Goal: Entertainment & Leisure: Consume media (video, audio)

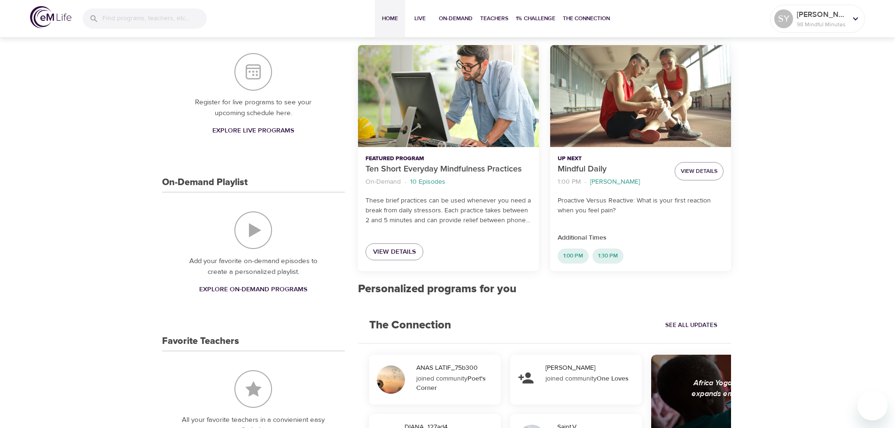
scroll to position [140, 0]
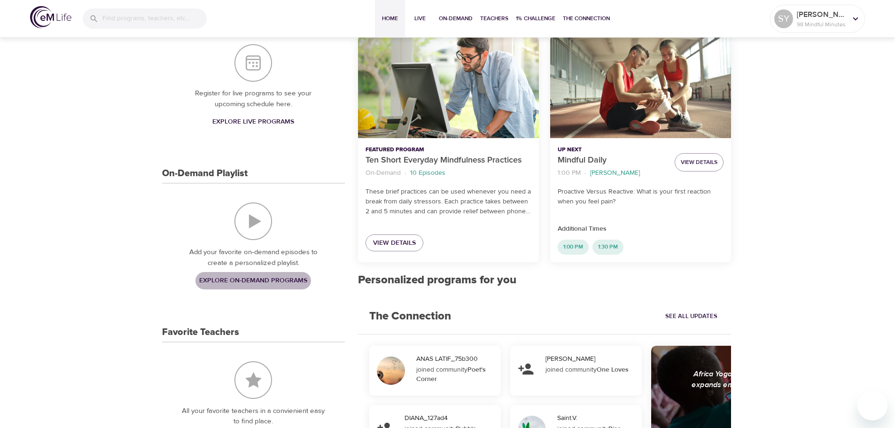
click at [293, 286] on span "Explore On-Demand Programs" at bounding box center [253, 281] width 108 height 12
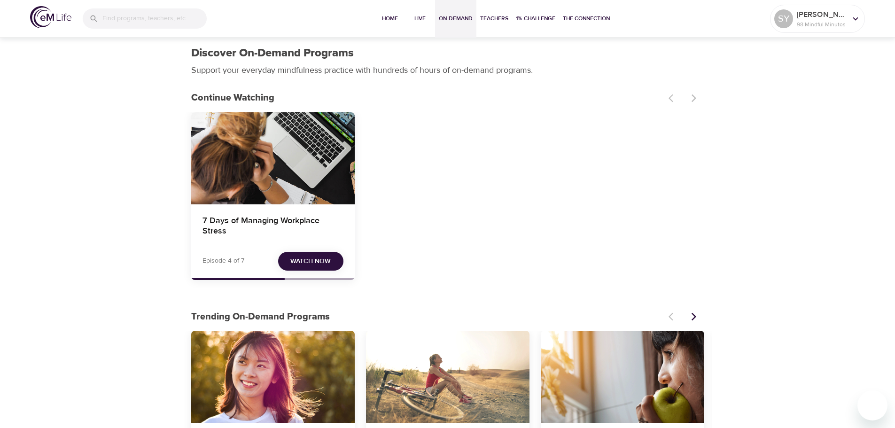
click at [291, 260] on span "Watch Now" at bounding box center [310, 261] width 40 height 12
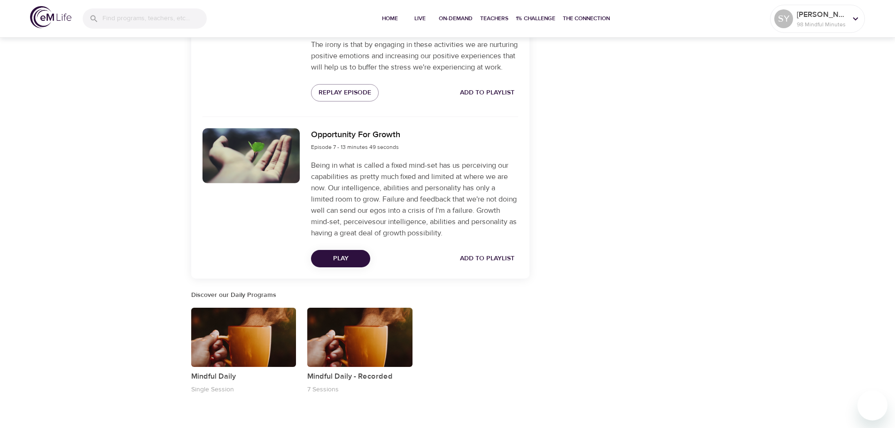
scroll to position [1330, 0]
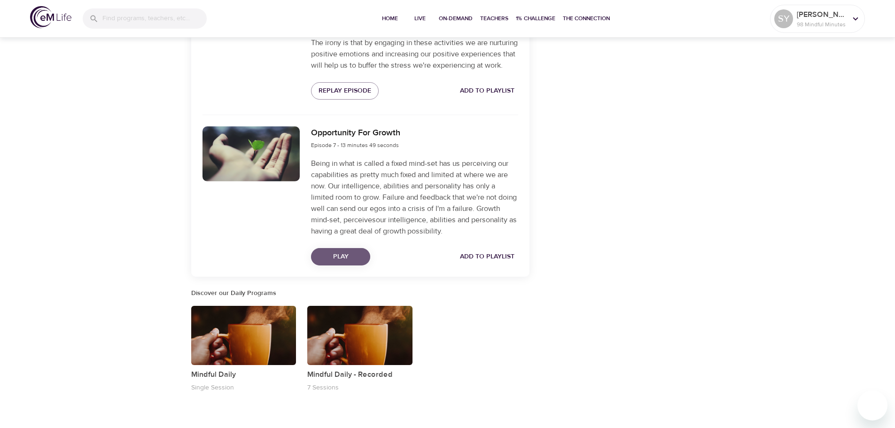
click at [347, 265] on button "Play" at bounding box center [340, 256] width 59 height 17
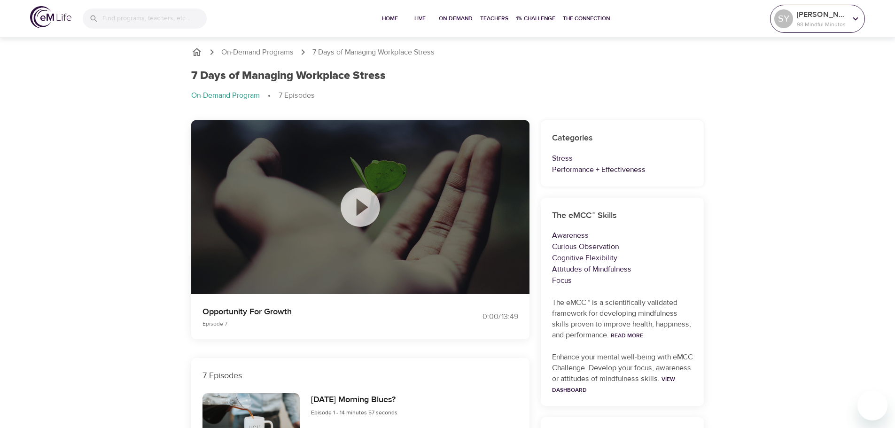
click at [856, 15] on icon at bounding box center [855, 19] width 10 height 10
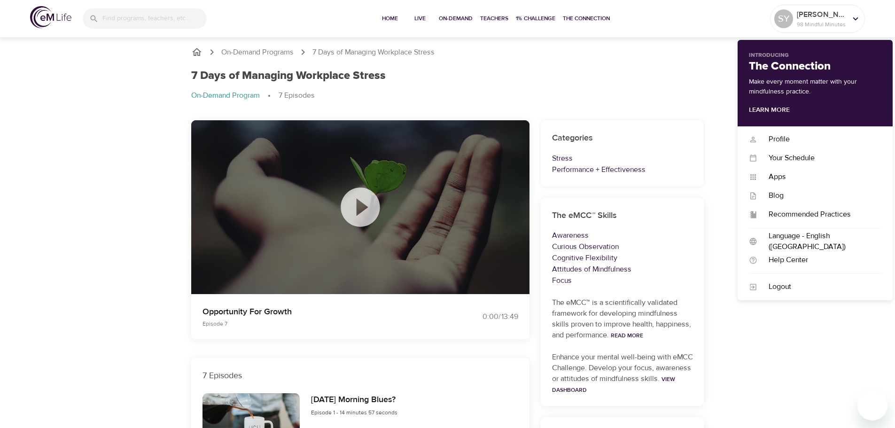
click at [854, 49] on div "Introducing The Connection Make every moment matter with your mindfulness pract…" at bounding box center [814, 83] width 155 height 86
